Goal: Information Seeking & Learning: Learn about a topic

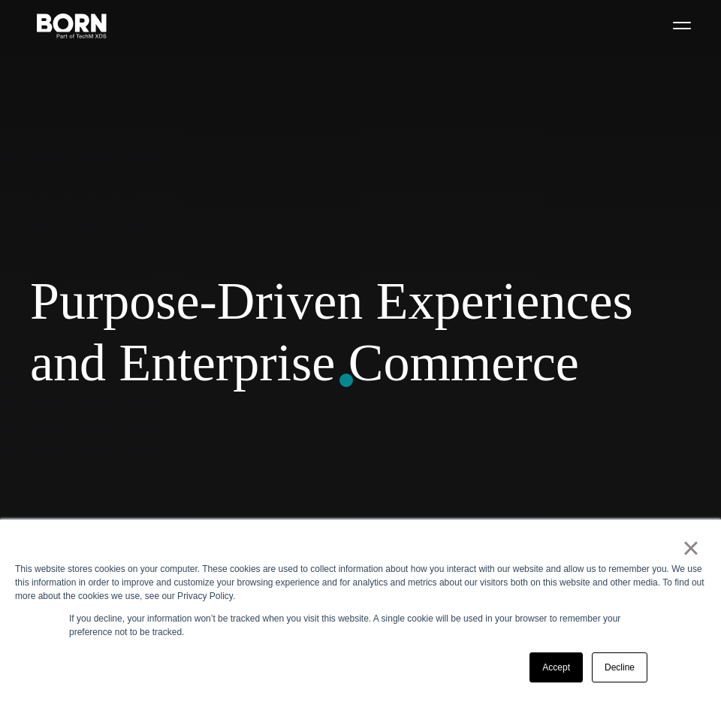
scroll to position [110, 0]
click at [612, 668] on link "Decline" at bounding box center [620, 667] width 56 height 30
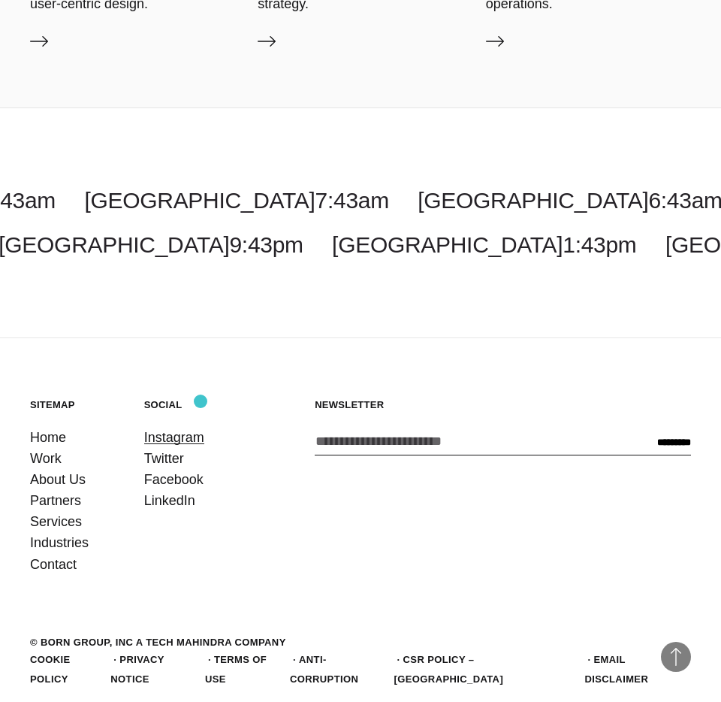
scroll to position [4462, 0]
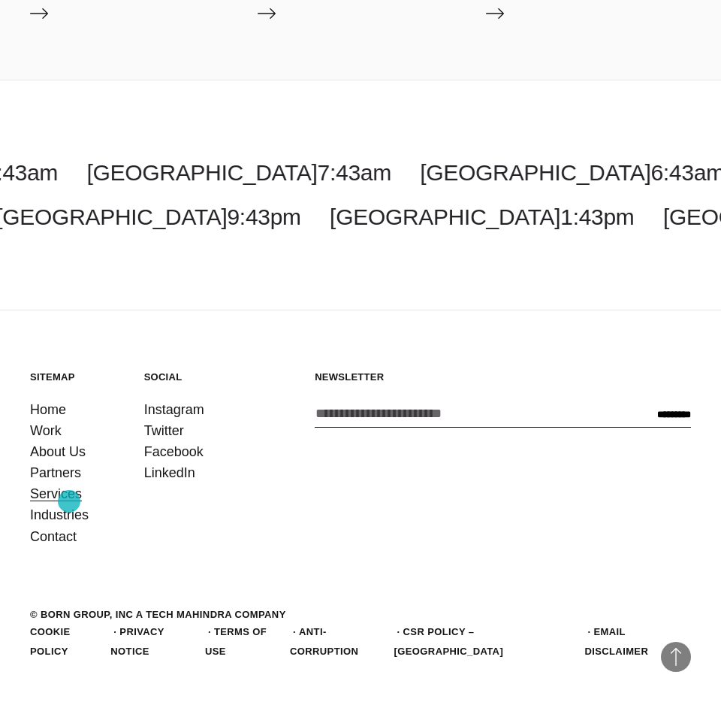
click at [69, 501] on link "Services" at bounding box center [56, 493] width 52 height 21
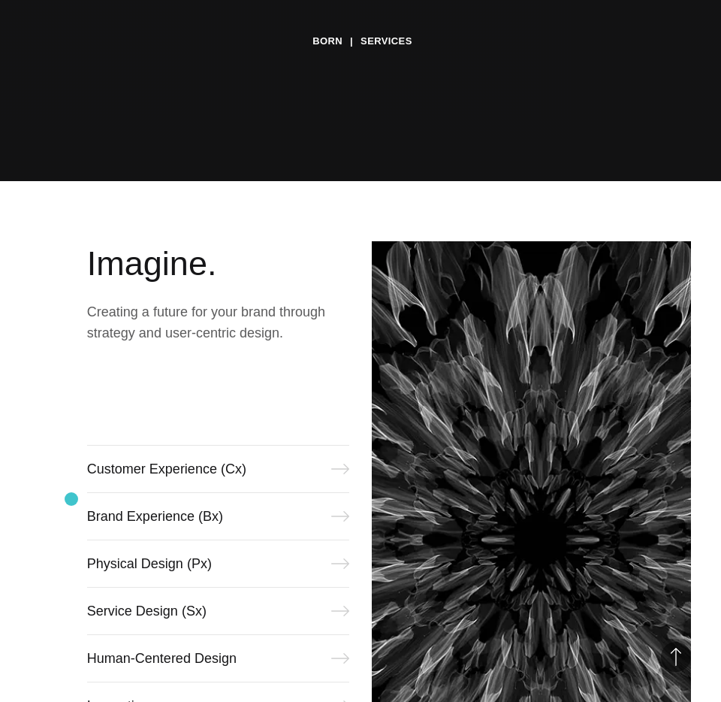
scroll to position [689, 0]
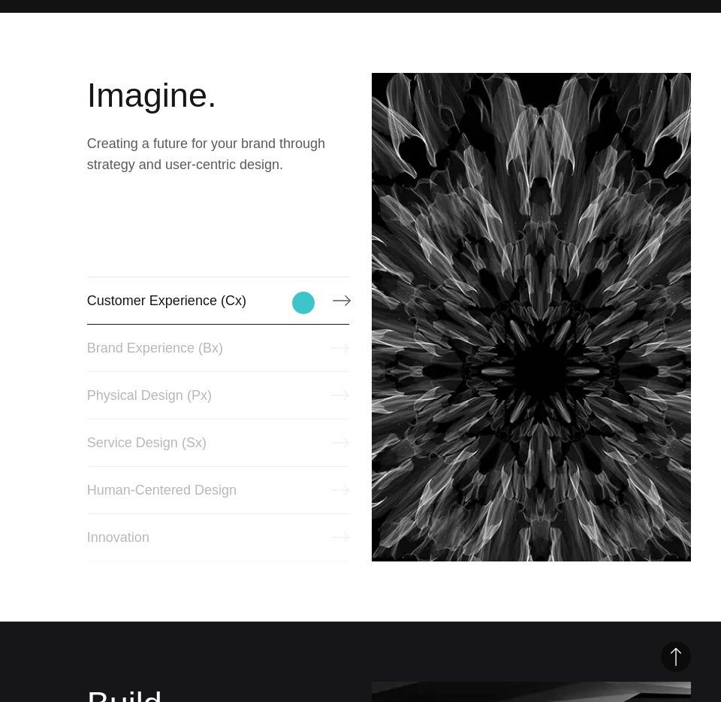
click at [304, 303] on link "Customer Experience (Cx)" at bounding box center [218, 300] width 262 height 48
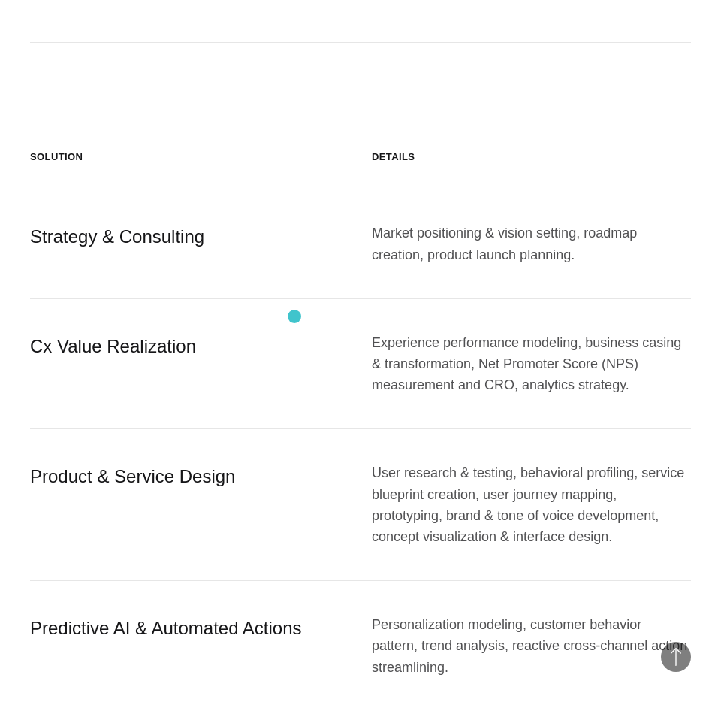
scroll to position [1675, 0]
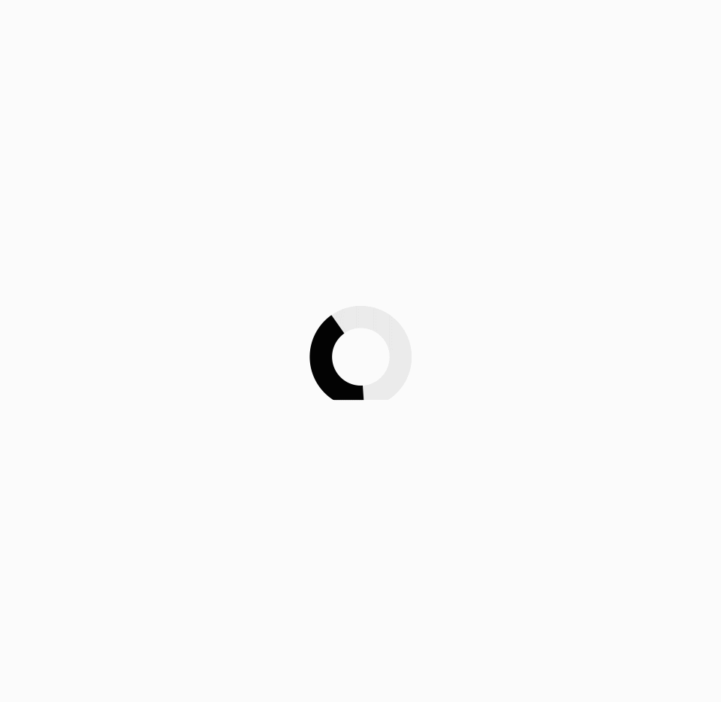
scroll to position [689, 0]
